Goal: Communication & Community: Answer question/provide support

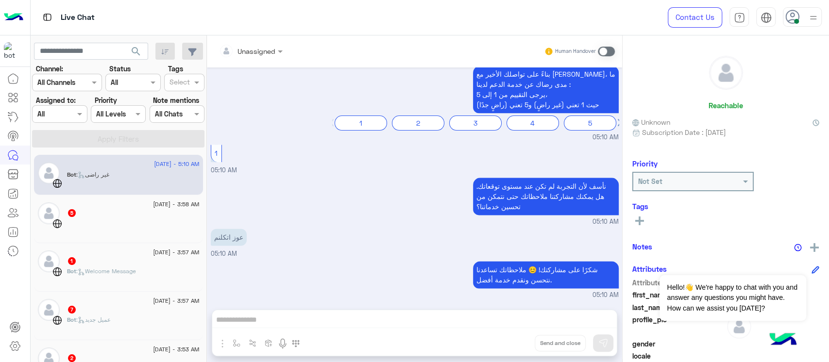
click at [63, 205] on div "[DATE] - 3:58 AM 5" at bounding box center [119, 220] width 162 height 34
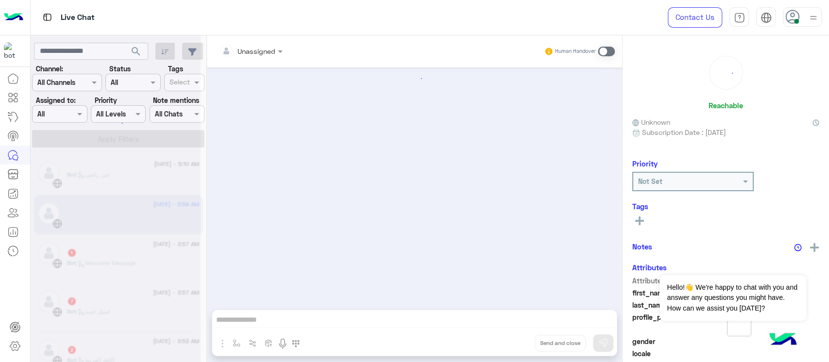
scroll to position [416, 0]
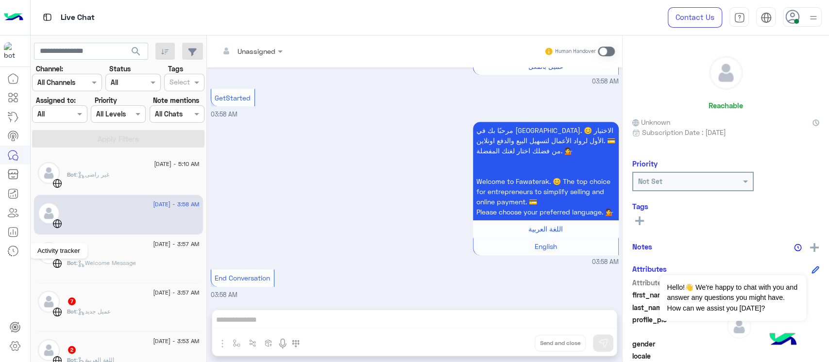
drag, startPoint x: 145, startPoint y: 52, endPoint x: 0, endPoint y: 258, distance: 252.4
click at [0, 258] on link at bounding box center [13, 250] width 26 height 19
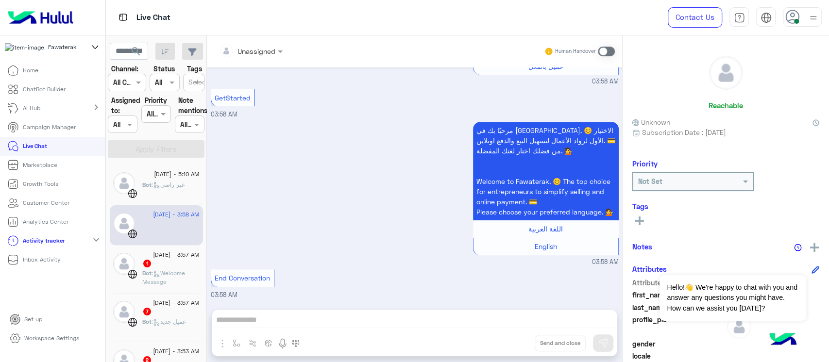
click at [86, 10] on div at bounding box center [52, 17] width 105 height 35
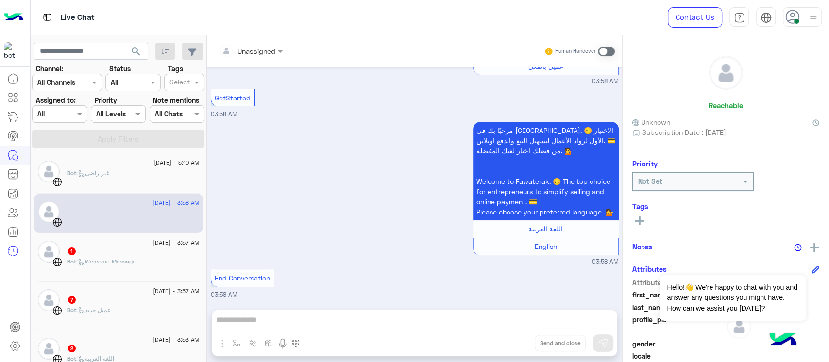
scroll to position [0, 0]
click at [127, 252] on div "1" at bounding box center [133, 254] width 133 height 10
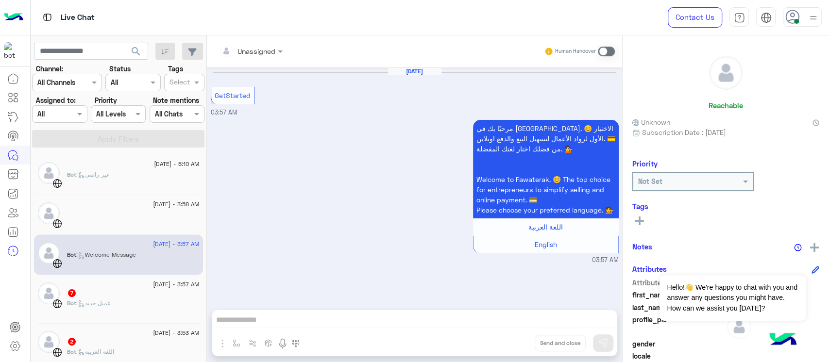
click at [96, 313] on div "Bot : عميل جديد" at bounding box center [133, 307] width 133 height 17
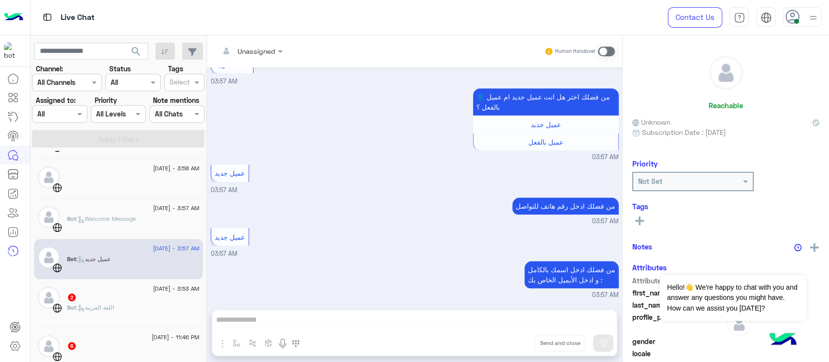
scroll to position [65, 0]
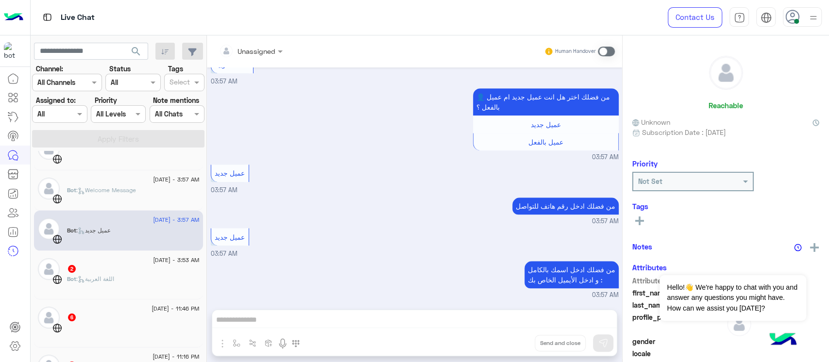
click at [78, 265] on div "2" at bounding box center [133, 270] width 133 height 10
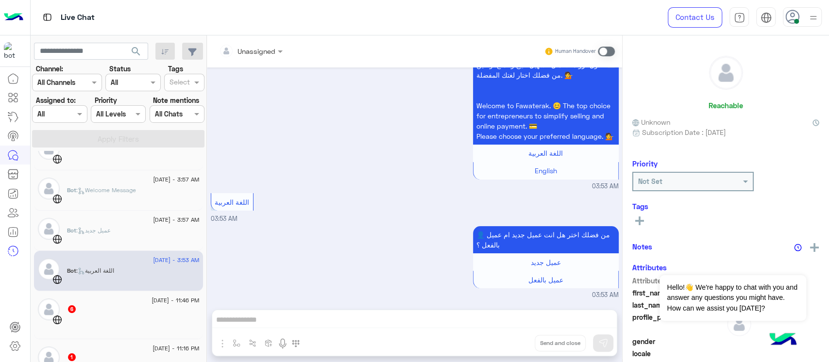
scroll to position [129, 0]
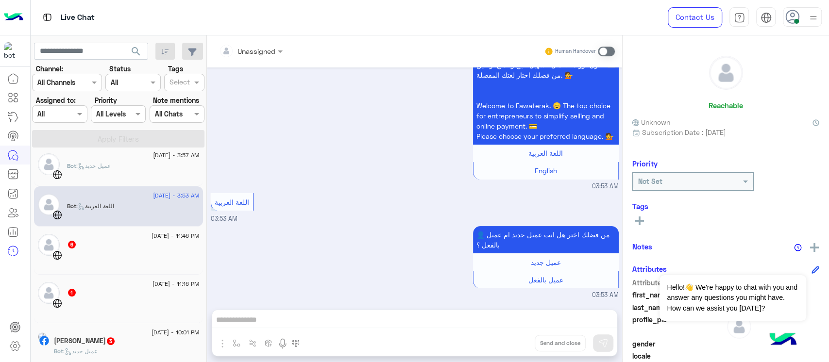
click at [97, 269] on div "[DATE] - 11:46 PM 6" at bounding box center [118, 251] width 169 height 49
click at [98, 273] on div "[DATE] - 11:46 PM 6" at bounding box center [118, 251] width 169 height 49
click at [130, 294] on div "1" at bounding box center [133, 294] width 133 height 10
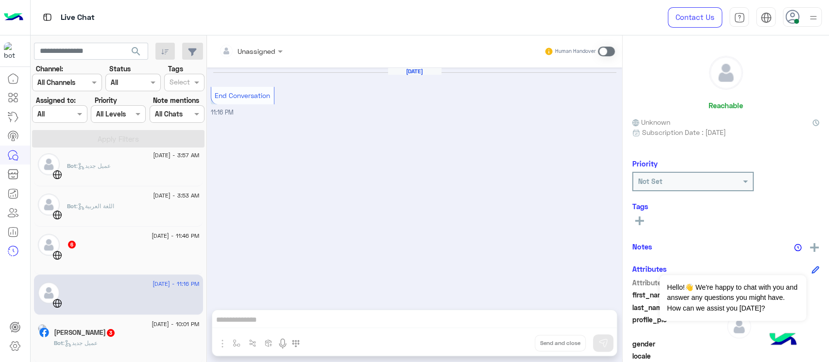
click at [167, 266] on div at bounding box center [133, 258] width 133 height 17
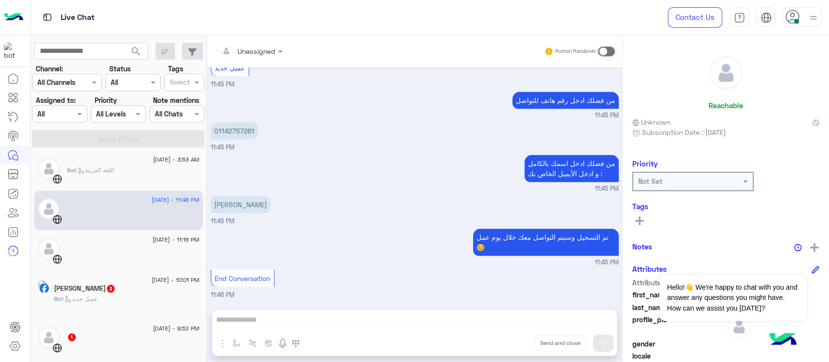
scroll to position [194, 0]
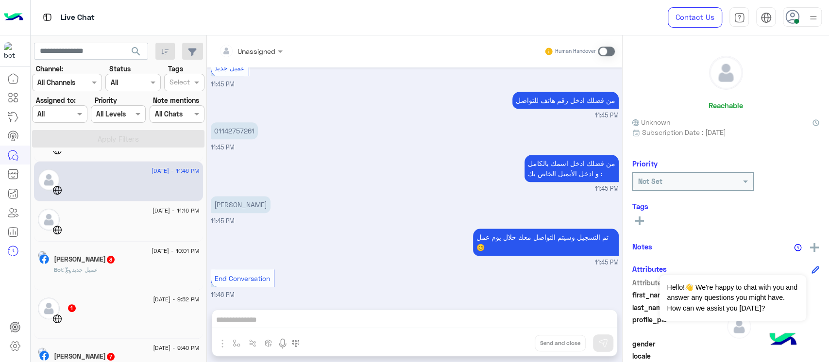
click at [152, 255] on span "[DATE] - 10:01 PM" at bounding box center [176, 251] width 48 height 9
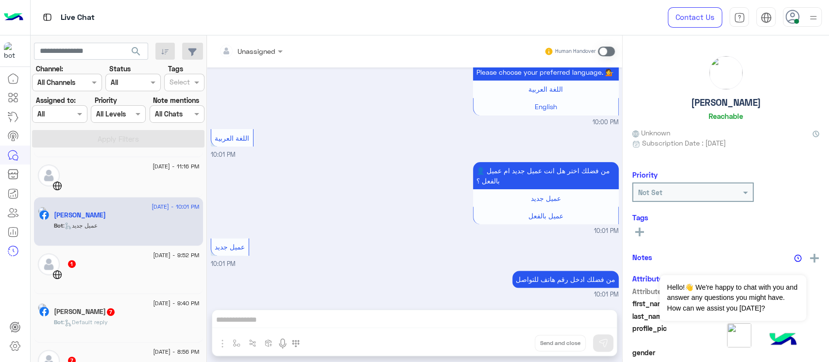
scroll to position [259, 0]
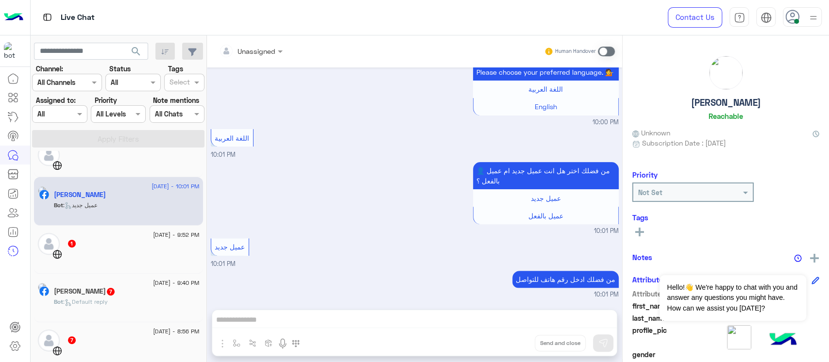
click at [138, 247] on div "1" at bounding box center [133, 244] width 133 height 10
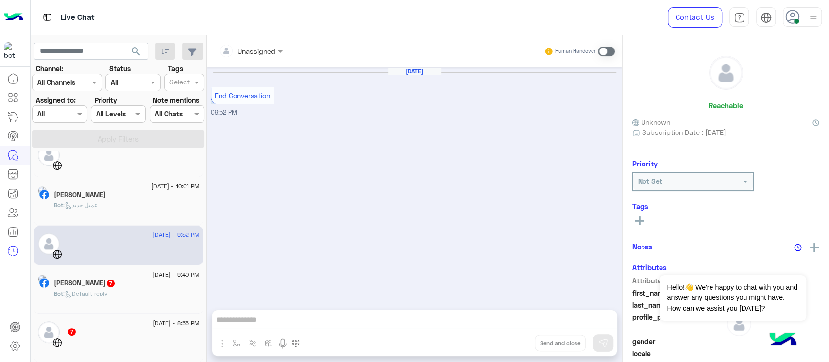
click at [138, 282] on div "[PERSON_NAME] 7" at bounding box center [127, 284] width 146 height 10
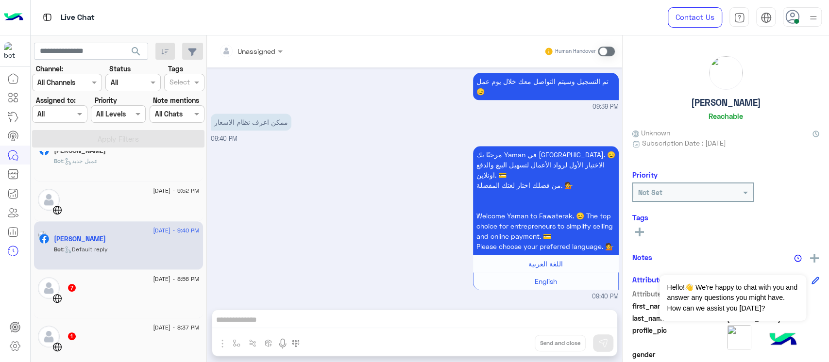
scroll to position [324, 0]
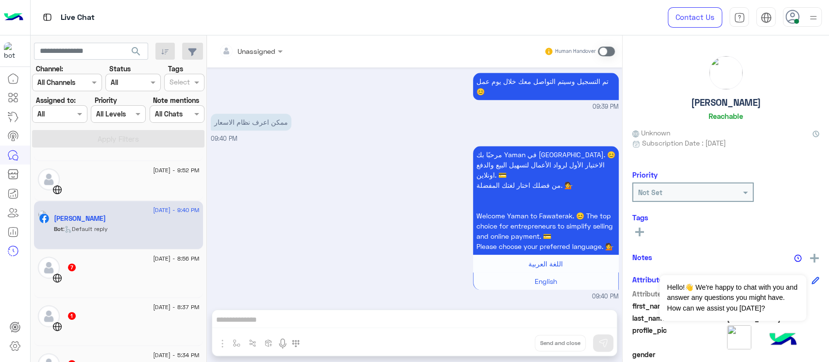
click at [128, 266] on div "7" at bounding box center [133, 268] width 133 height 10
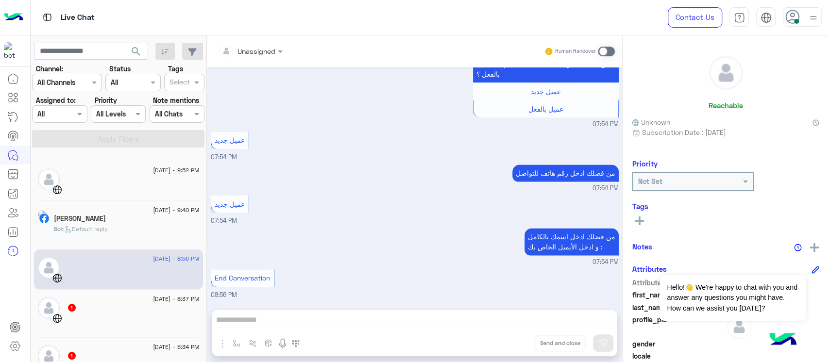
scroll to position [389, 0]
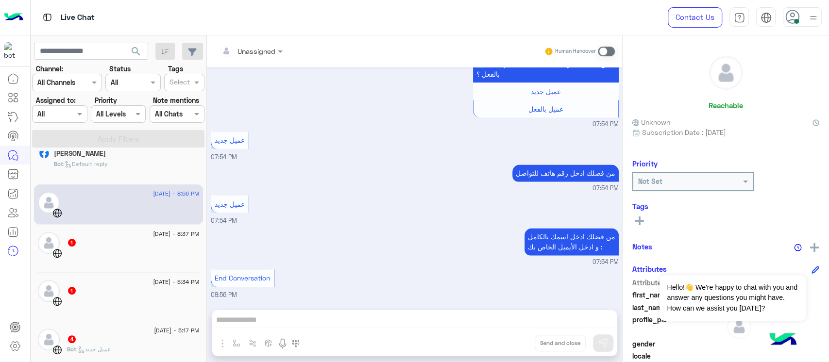
click at [119, 249] on div at bounding box center [133, 256] width 133 height 17
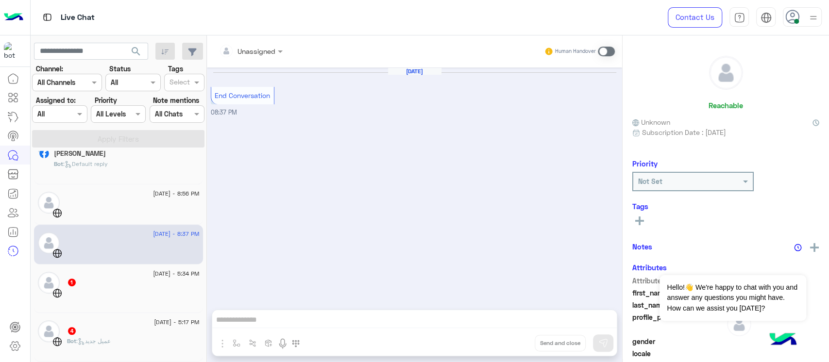
click at [119, 249] on div at bounding box center [133, 248] width 133 height 17
